Goal: Task Accomplishment & Management: Use online tool/utility

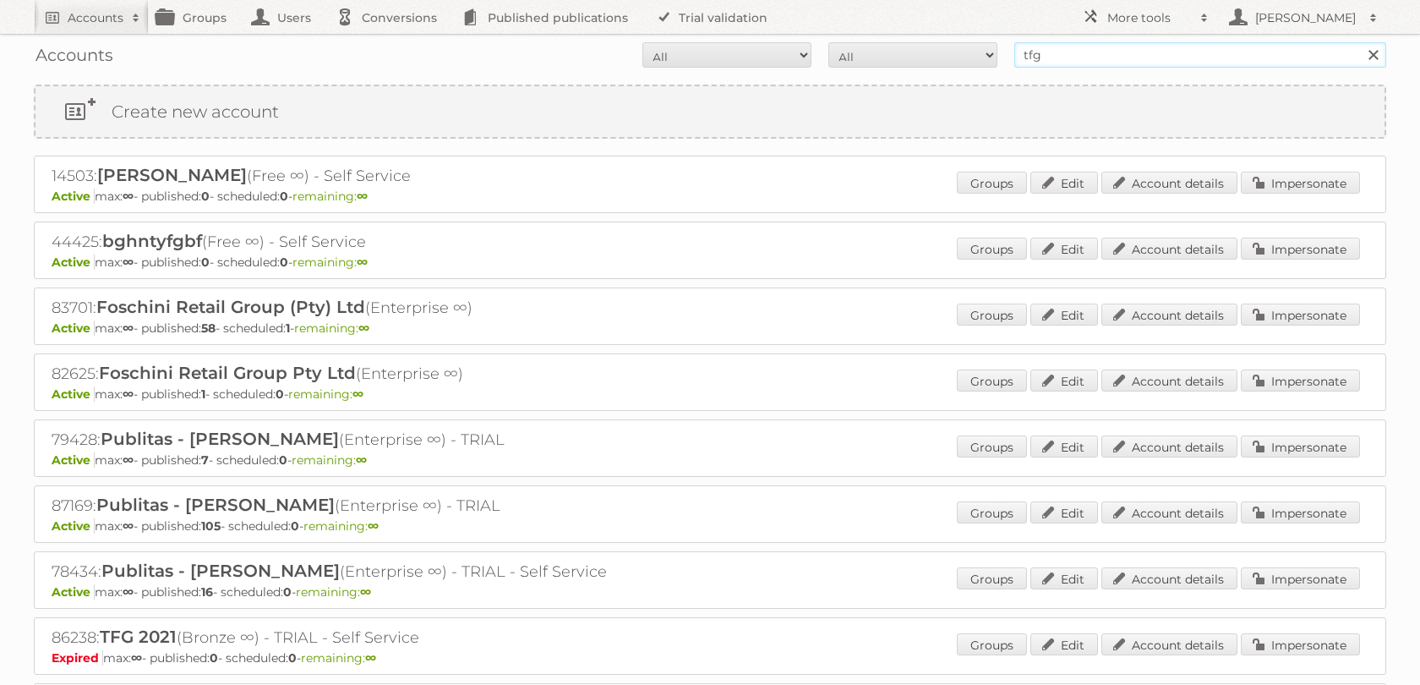
click at [1054, 58] on input "tfg" at bounding box center [1201, 54] width 372 height 25
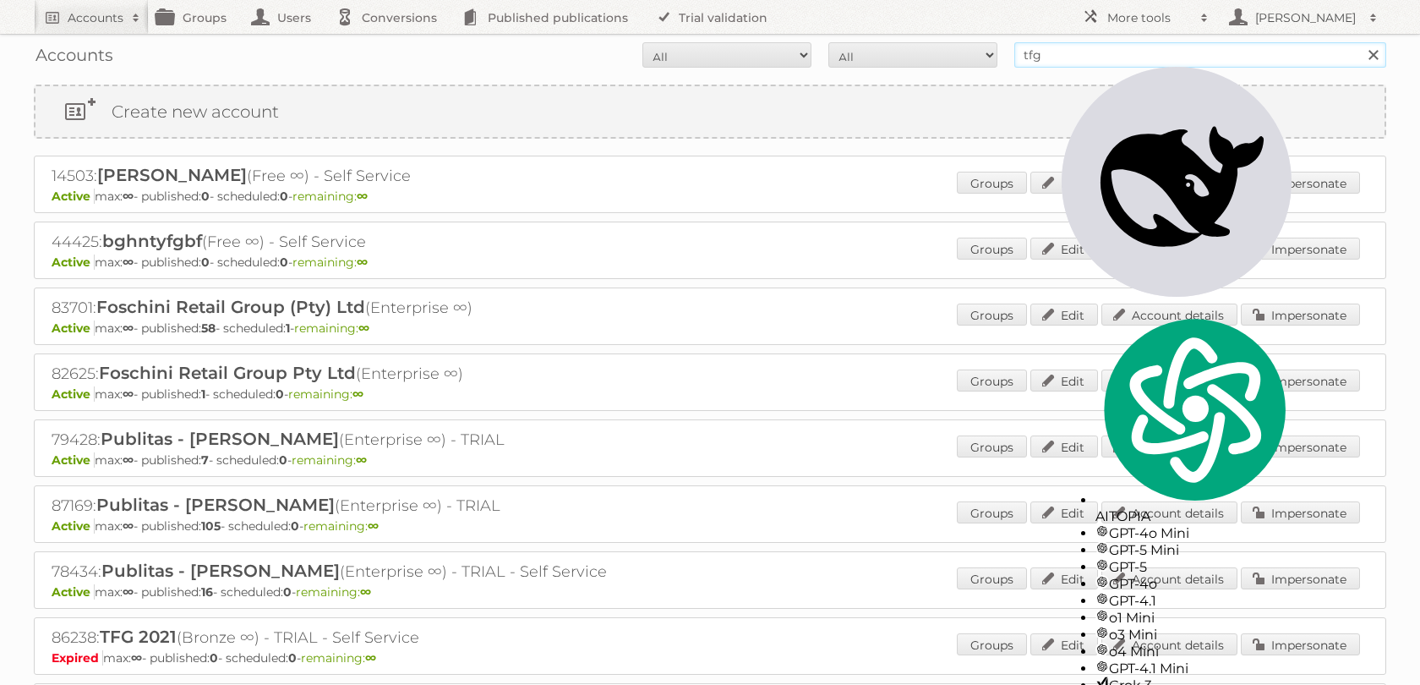
type input "n"
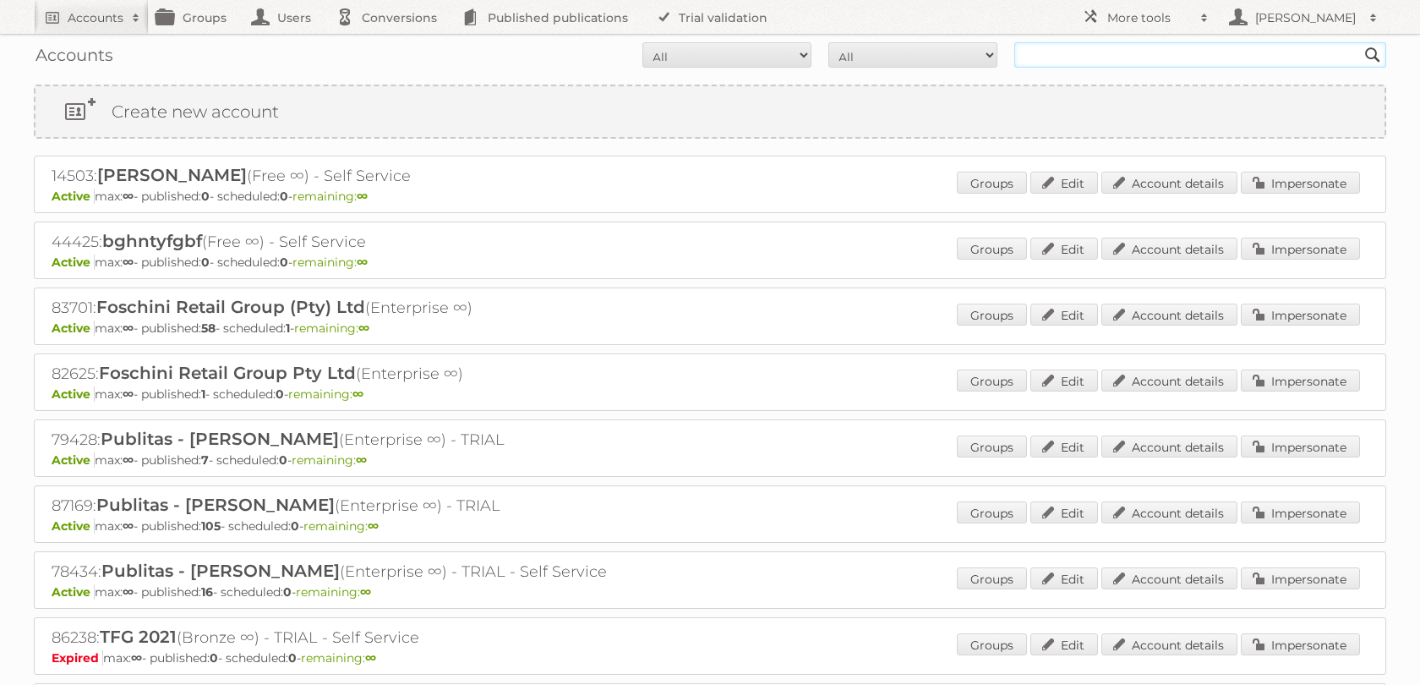
type input "n"
click at [1360, 42] on input "Search" at bounding box center [1372, 54] width 25 height 25
type input "ravensburger}"
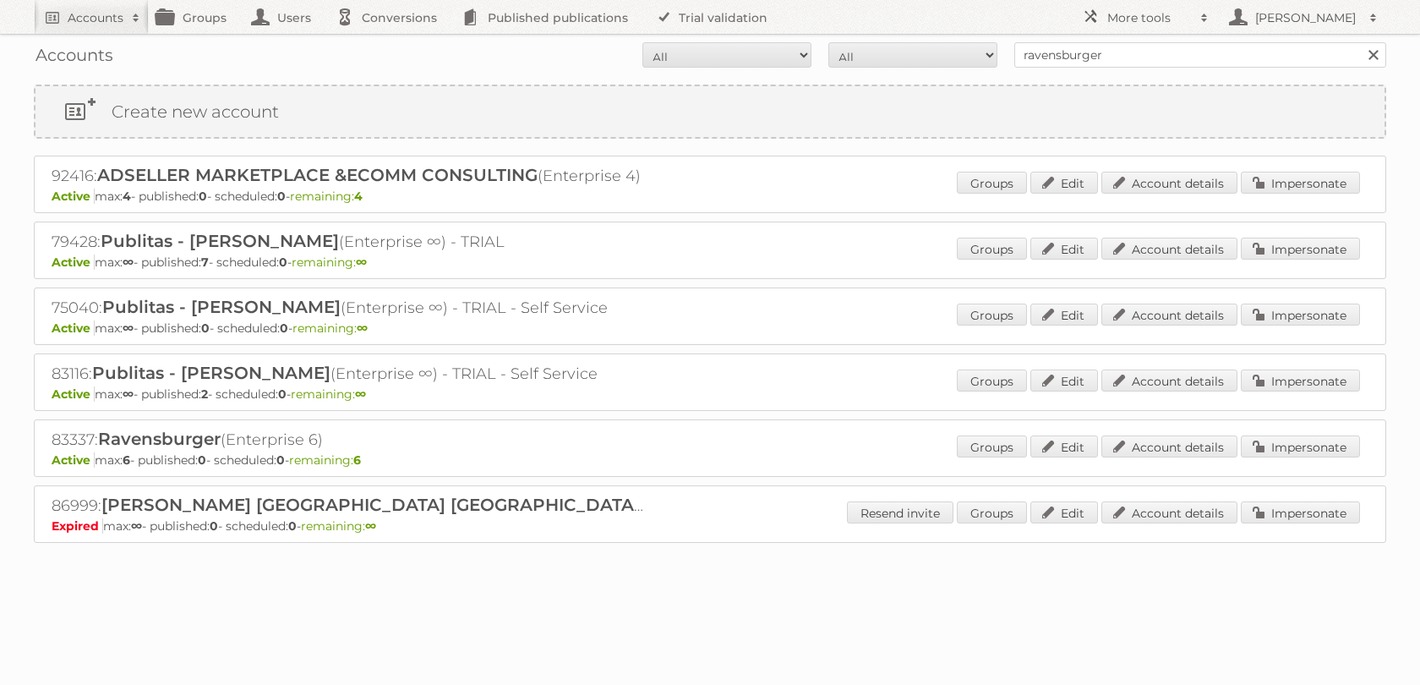
click at [1288, 172] on div "92416: ADSELLER MARKETPLACE &ECOMM CONSULTING (Enterprise 4) Active max: 4 - pu…" at bounding box center [710, 184] width 1353 height 57
click at [1282, 184] on link "Impersonate" at bounding box center [1300, 183] width 119 height 22
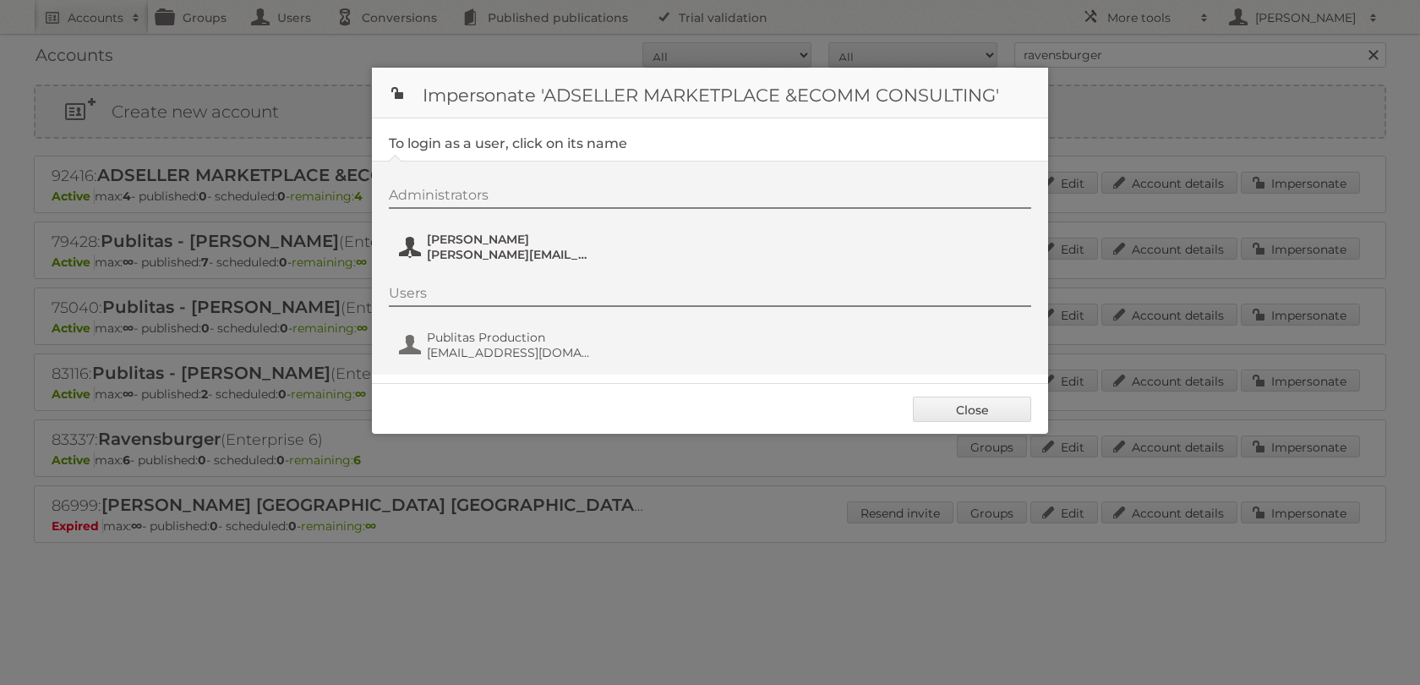
click at [542, 244] on span "[PERSON_NAME]" at bounding box center [509, 239] width 164 height 15
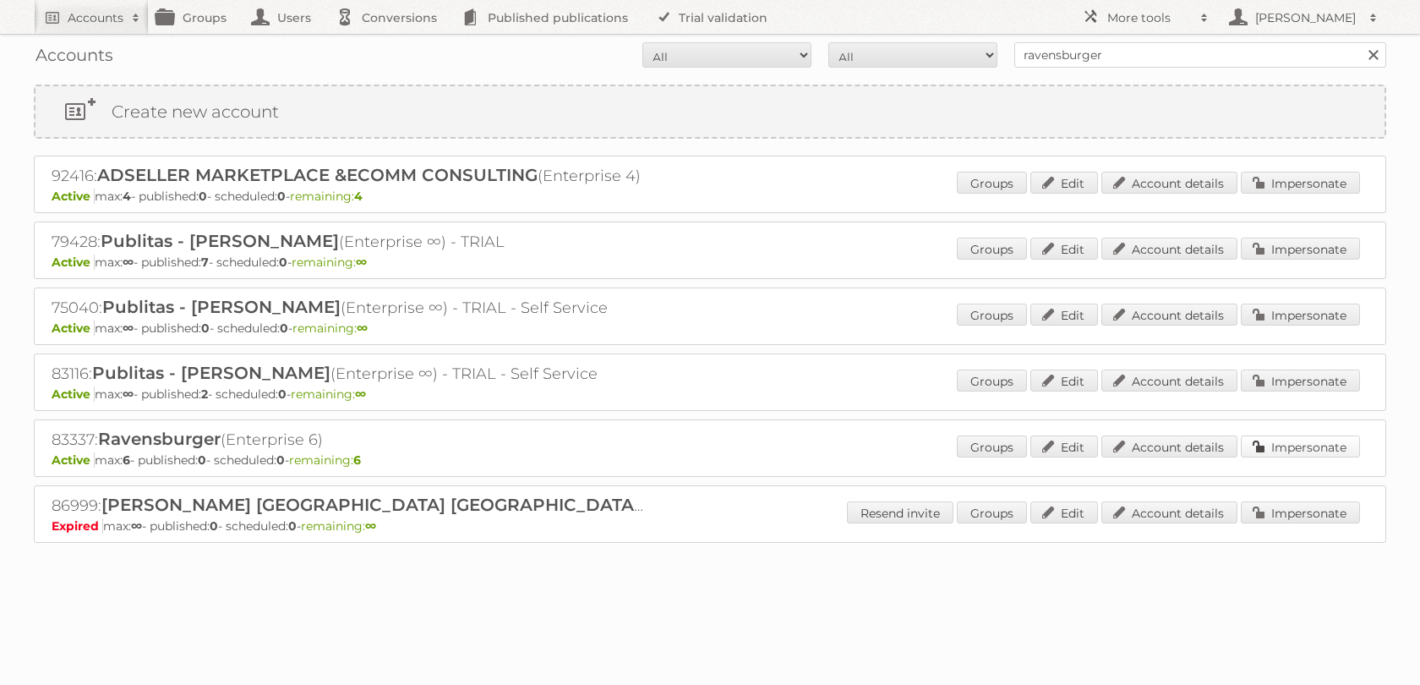
click at [1287, 457] on link "Impersonate" at bounding box center [1300, 446] width 119 height 22
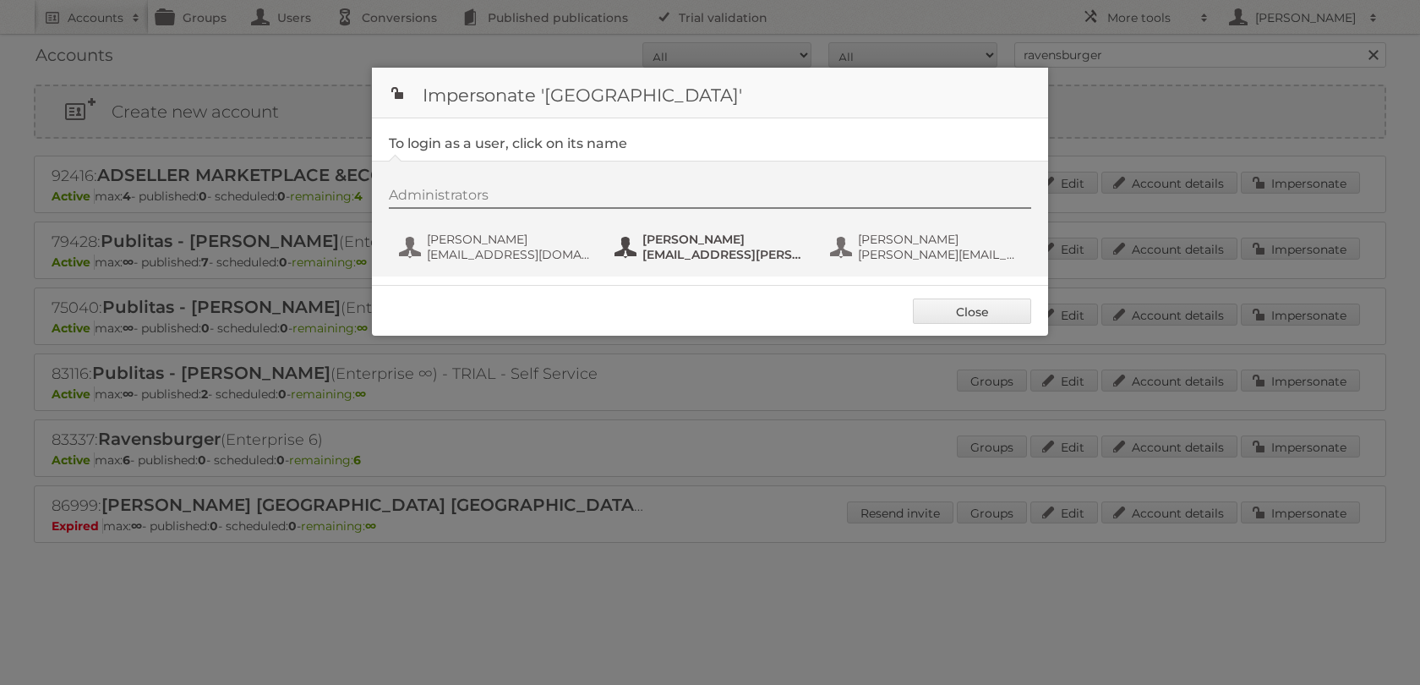
click at [707, 260] on span "[EMAIL_ADDRESS][PERSON_NAME][DOMAIN_NAME]" at bounding box center [725, 254] width 164 height 15
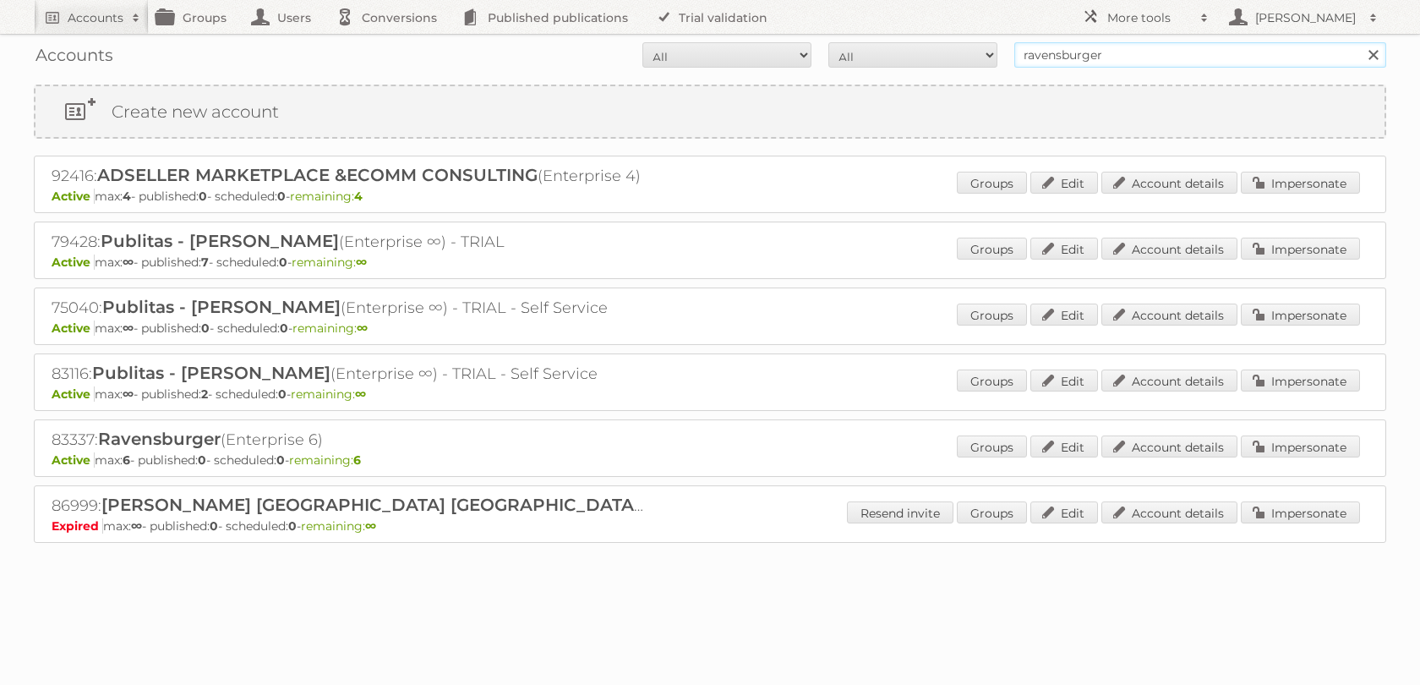
click at [1072, 53] on input "ravensburger" at bounding box center [1201, 54] width 372 height 25
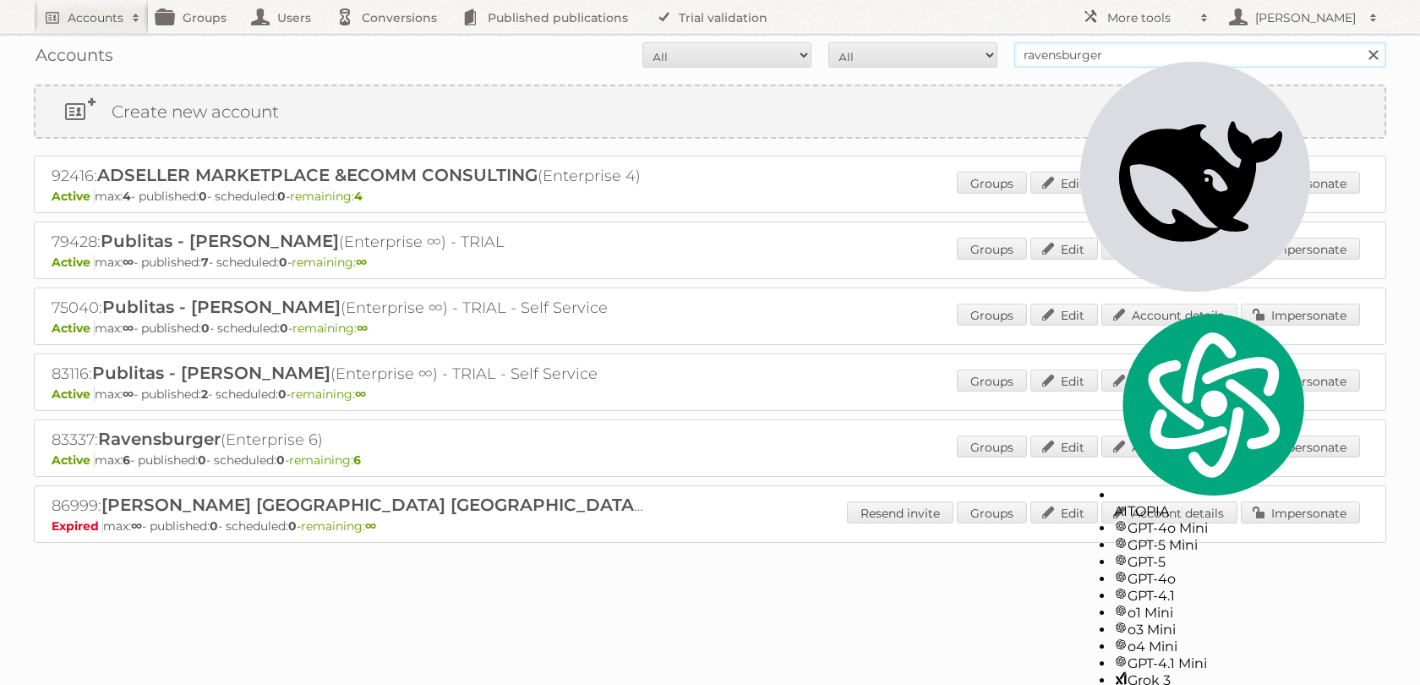
click at [1072, 53] on input "ravensburger" at bounding box center [1201, 54] width 372 height 25
click at [1278, 186] on link "Impersonate" at bounding box center [1300, 183] width 119 height 22
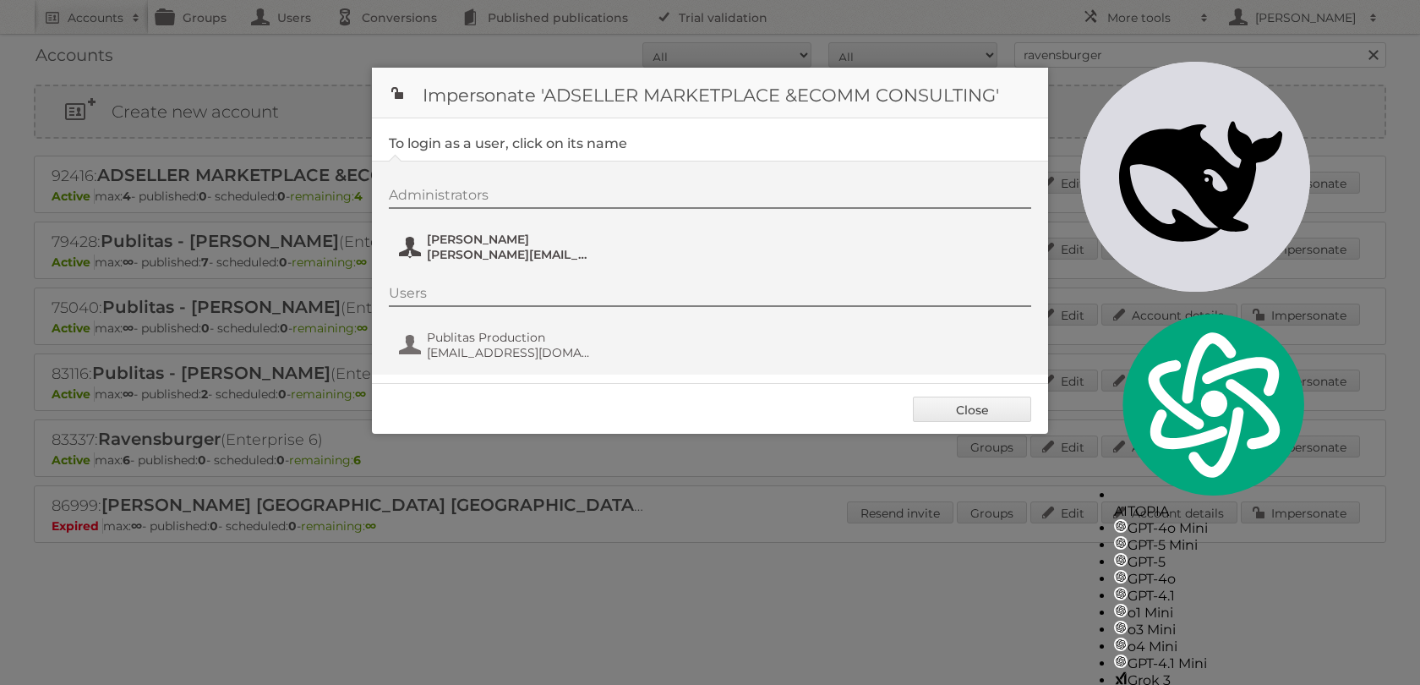
click at [537, 251] on span "[PERSON_NAME][EMAIL_ADDRESS][PERSON_NAME][DOMAIN_NAME]" at bounding box center [509, 254] width 164 height 15
